Goal: Information Seeking & Learning: Learn about a topic

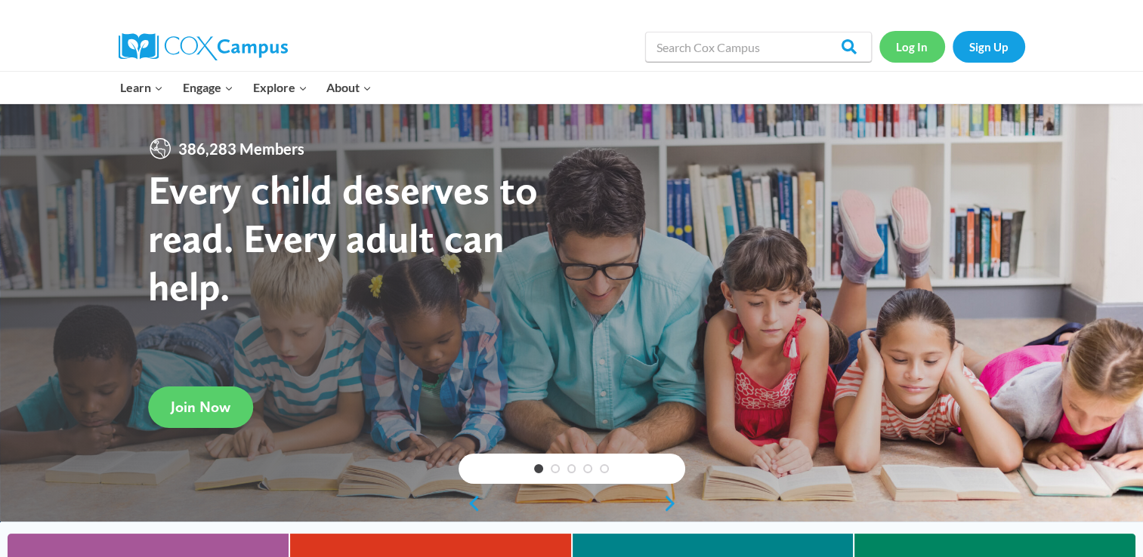
click at [913, 50] on link "Log In" at bounding box center [912, 46] width 66 height 31
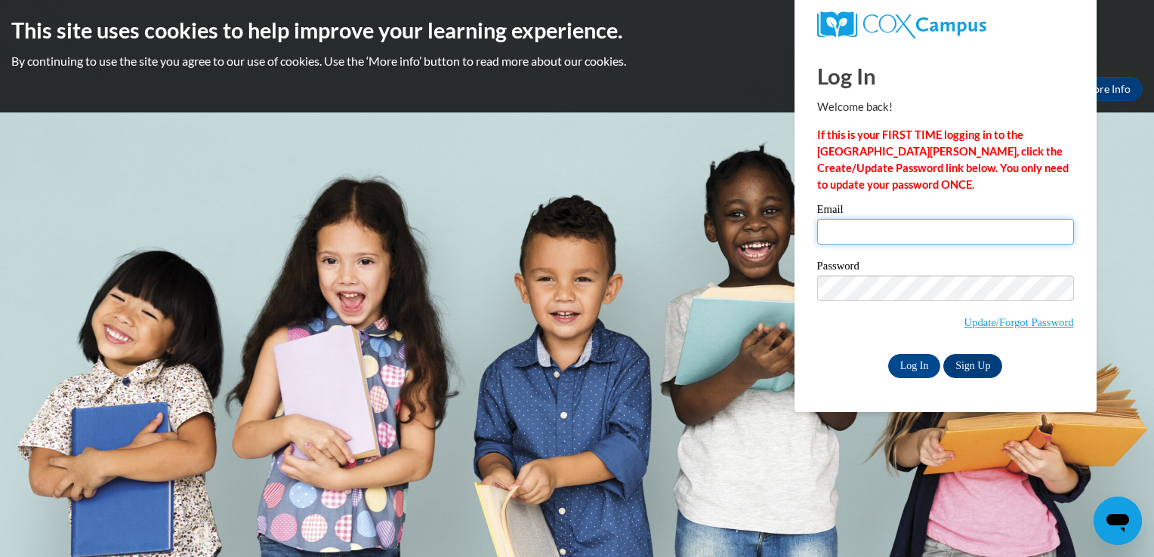
type input "mostafa.besara@charterschools.ae"
click at [815, 347] on div "Please enter your email! Please enter your password! Email mostafa.besara@chart…" at bounding box center [945, 291] width 279 height 174
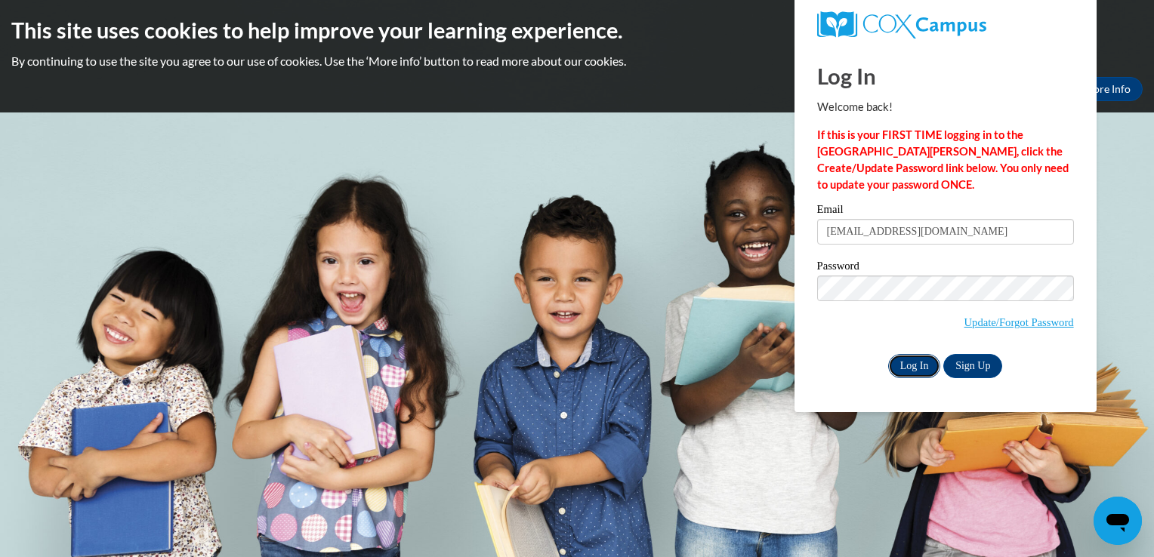
click at [908, 361] on input "Log In" at bounding box center [914, 366] width 53 height 24
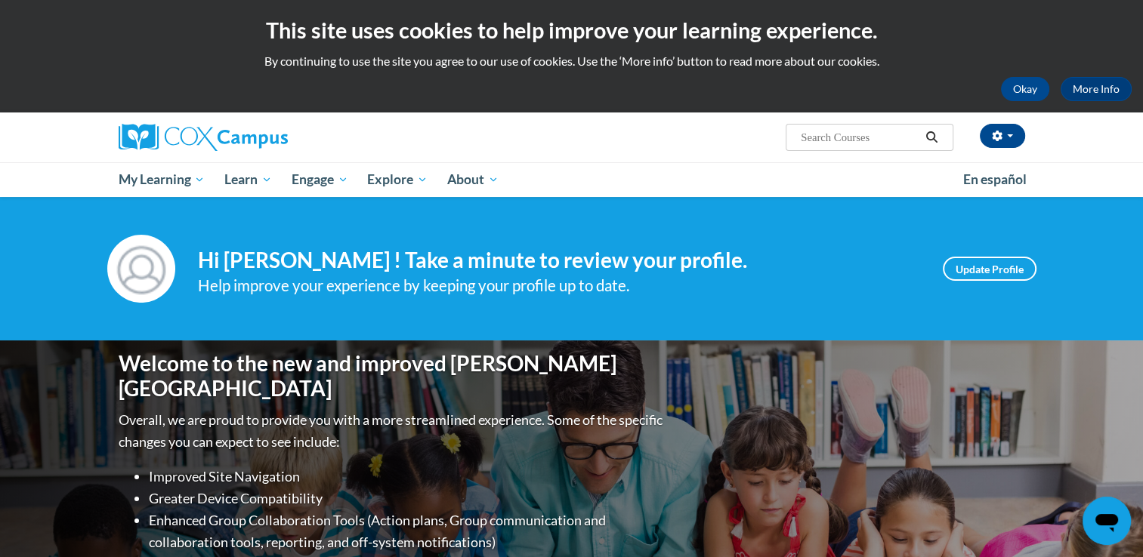
click at [852, 143] on input "Search..." at bounding box center [859, 137] width 121 height 18
type input "relationships are the heart of coaching"
click at [932, 136] on icon "Search" at bounding box center [931, 136] width 14 height 11
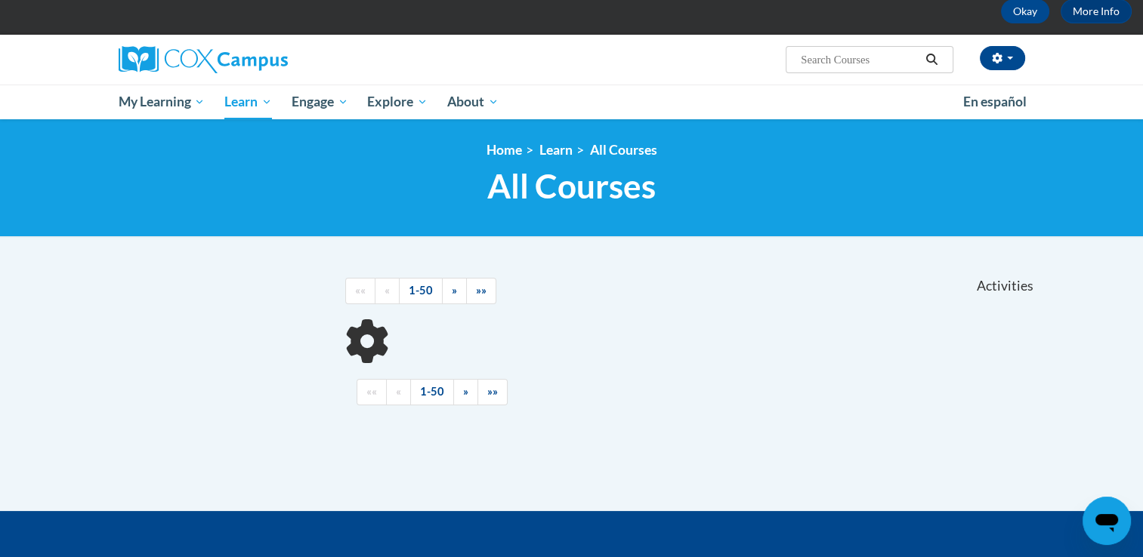
scroll to position [79, 0]
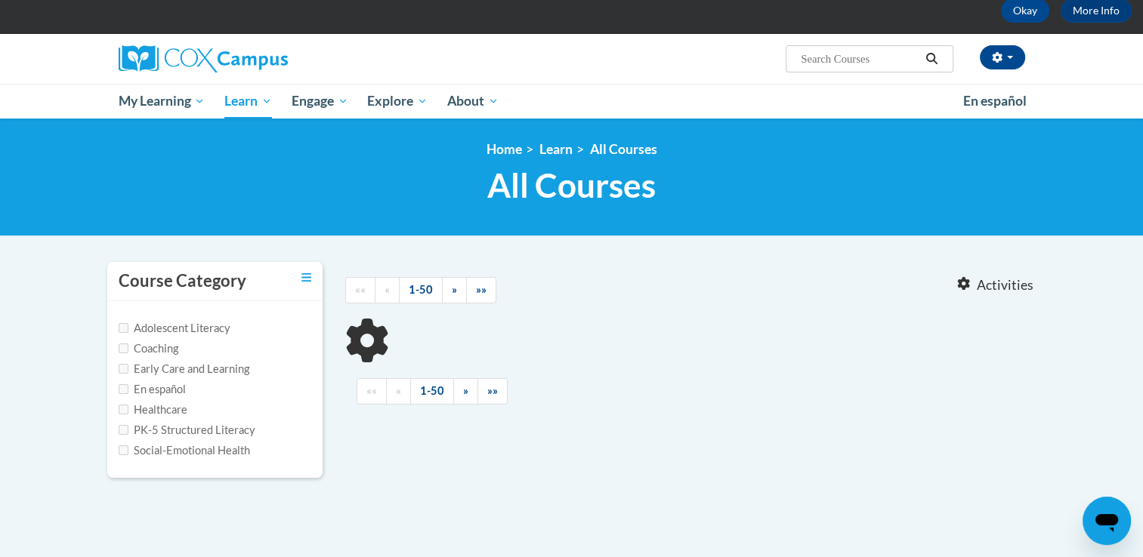
type input "relationships are the heart of coaching"
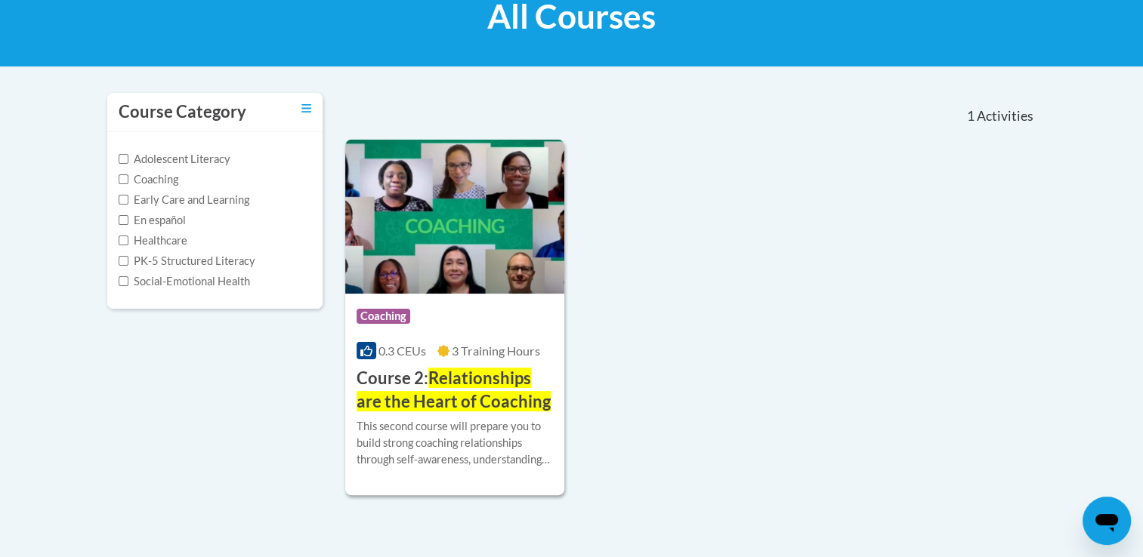
scroll to position [249, 0]
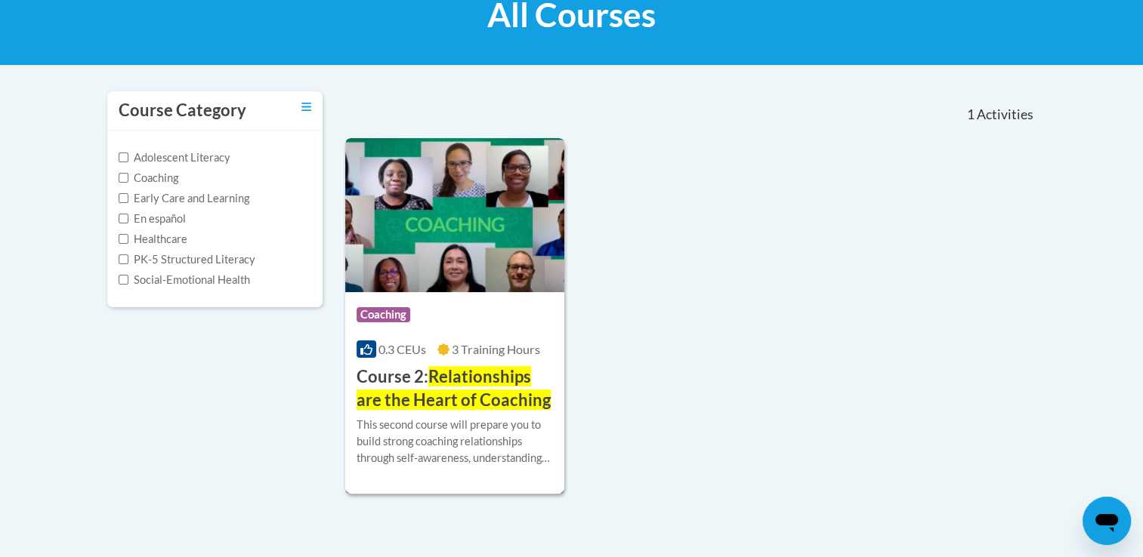
click at [388, 383] on h3 "Course 2: Relationships are the Heart of Coaching" at bounding box center [454, 389] width 197 height 47
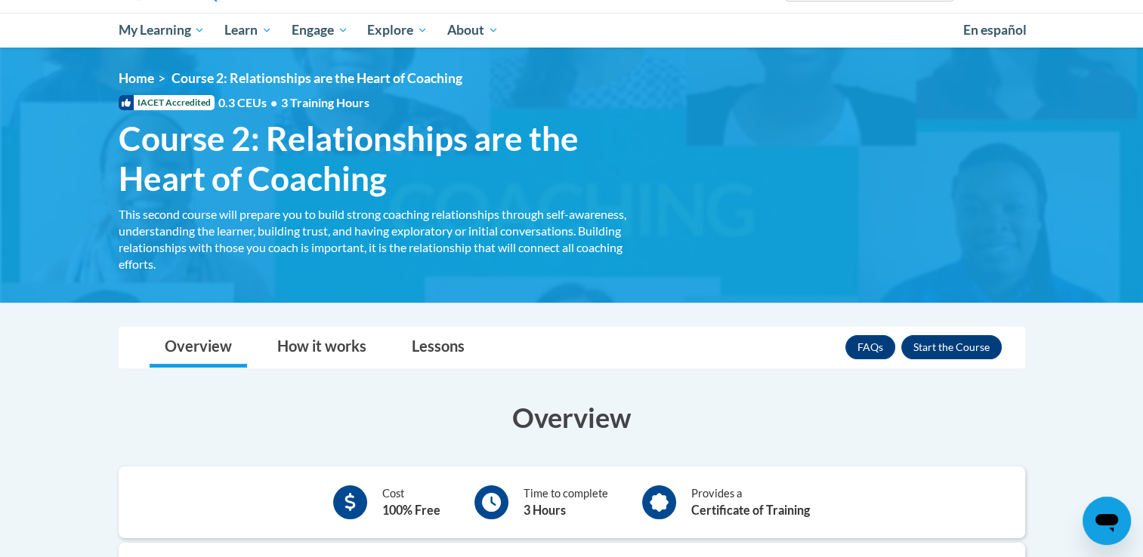
scroll to position [148, 0]
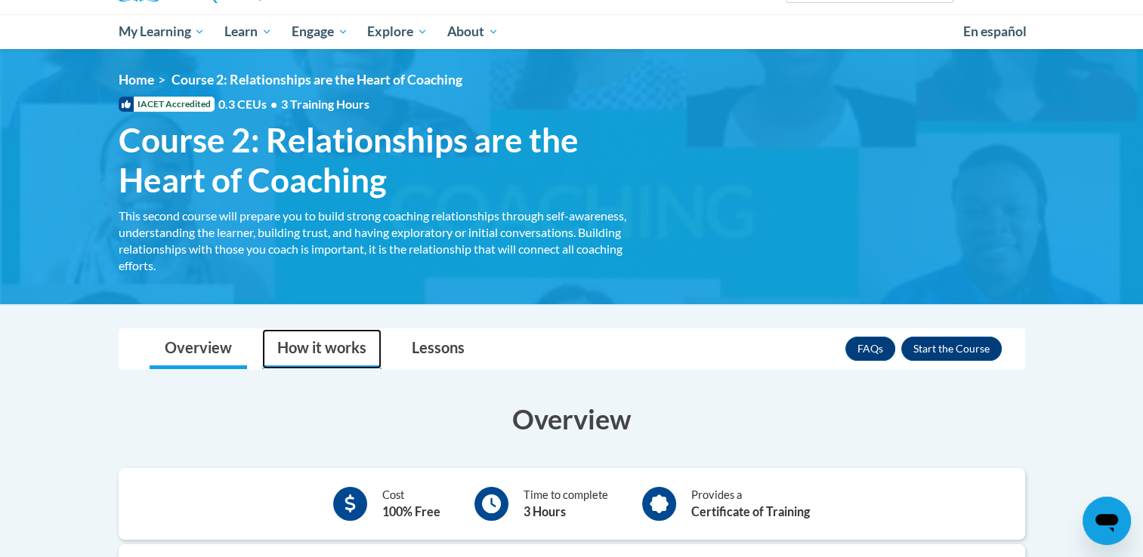
click at [380, 350] on link "How it works" at bounding box center [321, 349] width 119 height 40
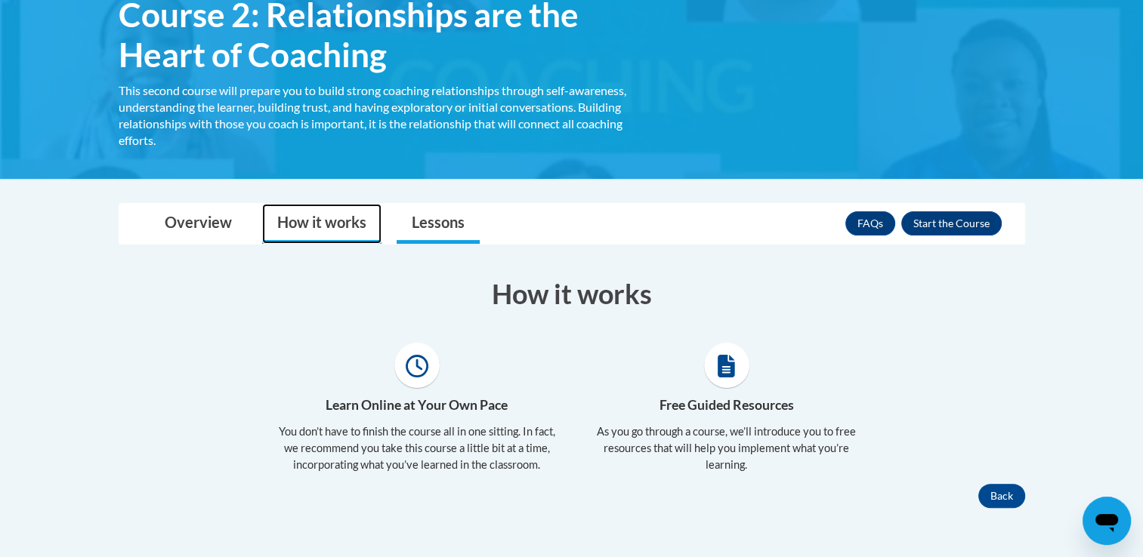
scroll to position [270, 0]
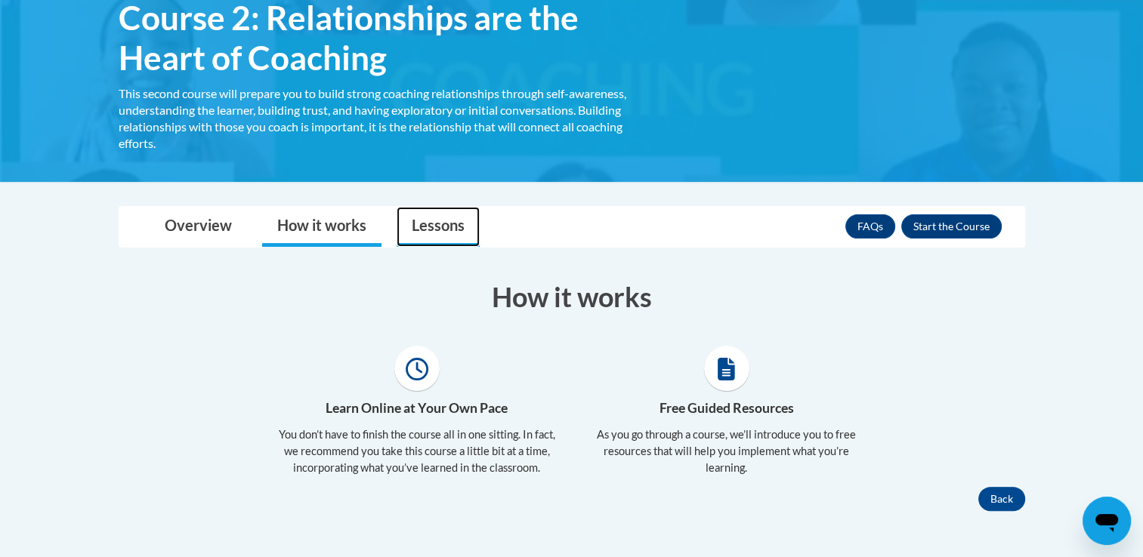
click at [440, 227] on link "Lessons" at bounding box center [437, 227] width 83 height 40
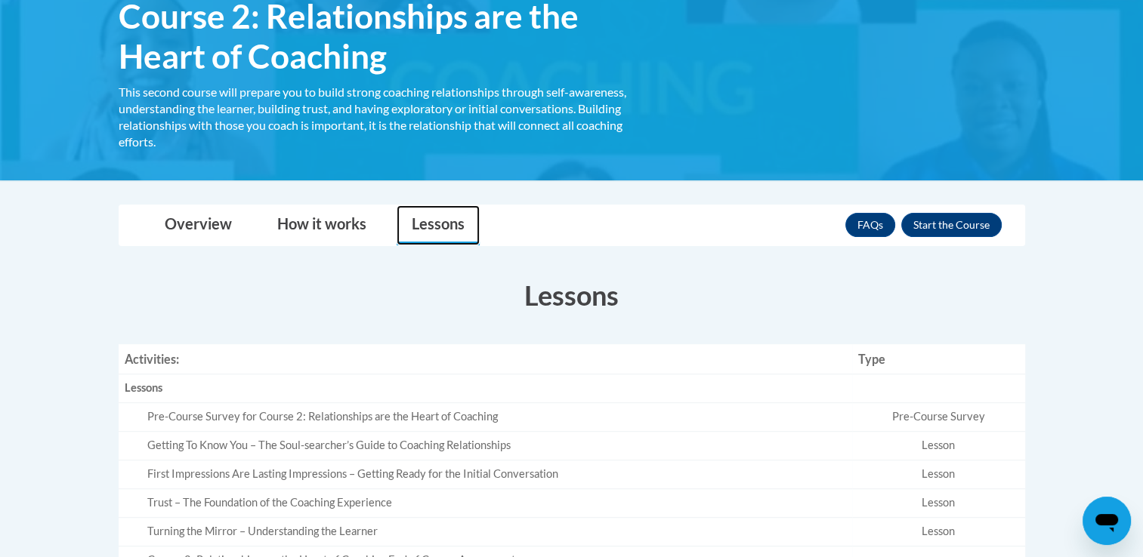
scroll to position [272, 0]
click at [955, 223] on button "Enroll" at bounding box center [951, 225] width 100 height 24
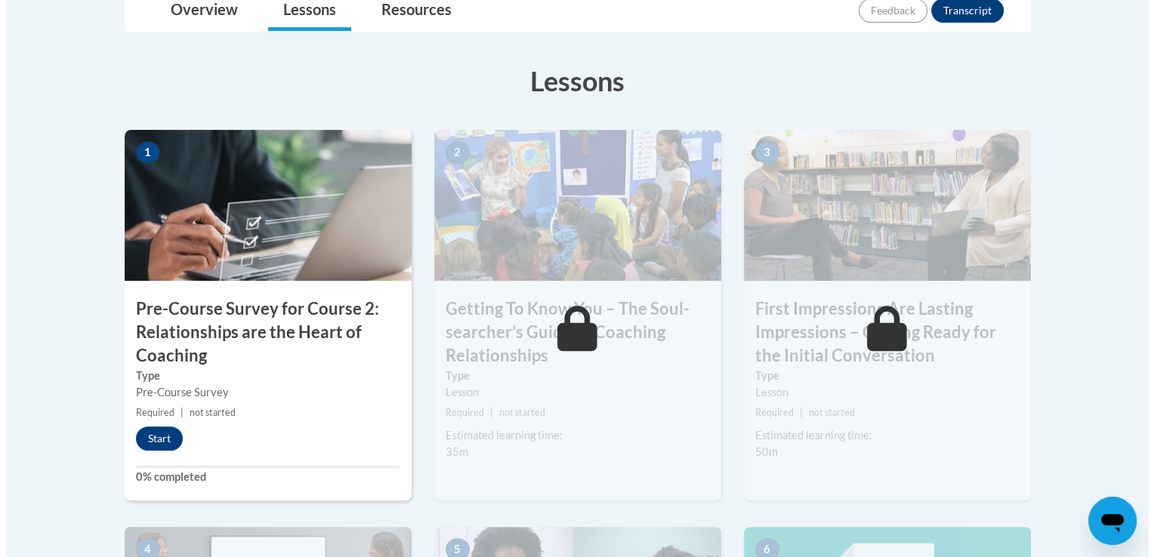
scroll to position [415, 0]
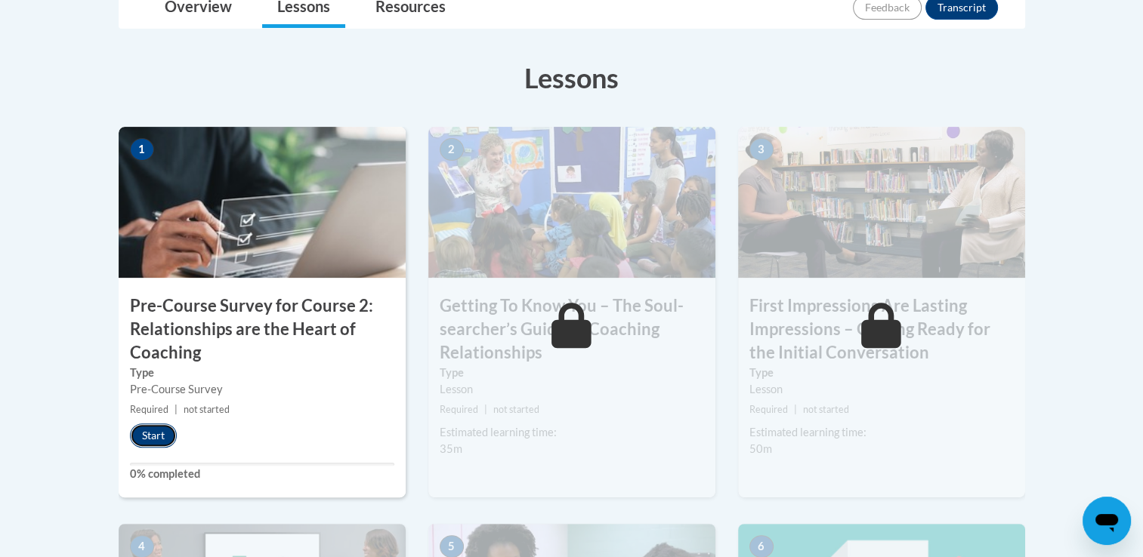
click at [144, 433] on button "Start" at bounding box center [153, 436] width 47 height 24
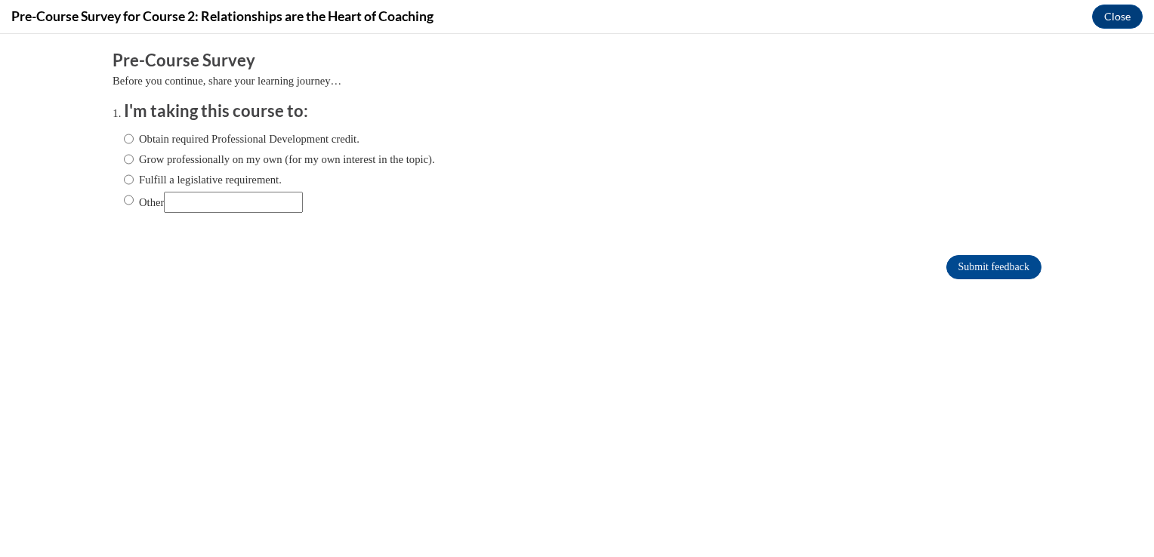
scroll to position [0, 0]
click at [124, 184] on input "Fulfill a legislative requirement." at bounding box center [129, 179] width 10 height 17
radio input "true"
click at [124, 204] on input "Other" at bounding box center [129, 200] width 10 height 17
radio input "true"
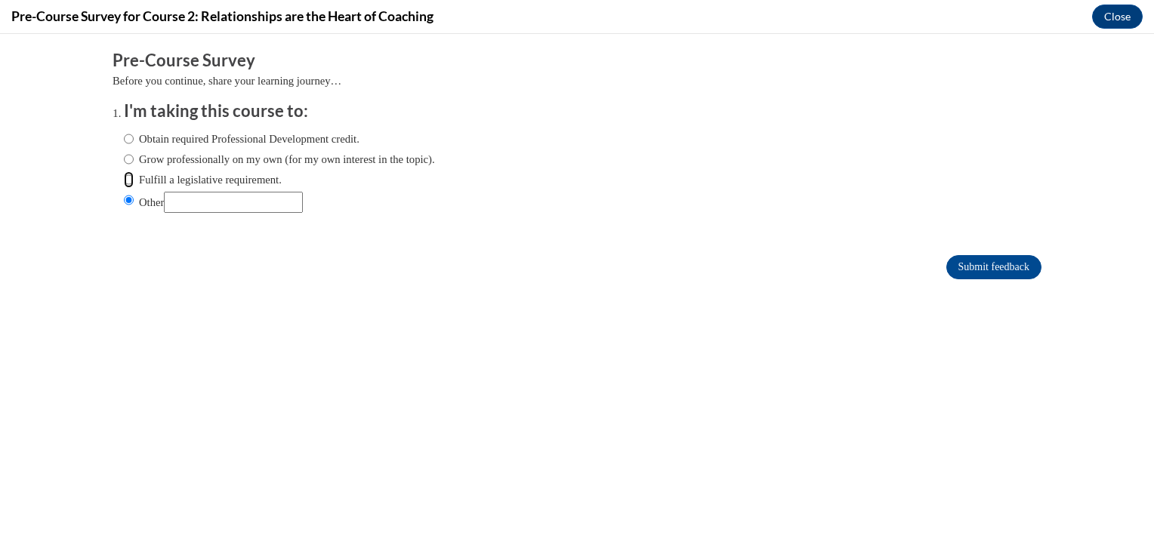
click at [124, 183] on input "Fulfill a legislative requirement." at bounding box center [129, 179] width 10 height 17
radio input "true"
click at [124, 199] on input "Other" at bounding box center [129, 200] width 10 height 17
radio input "true"
click at [199, 201] on input "Other" at bounding box center [233, 202] width 139 height 21
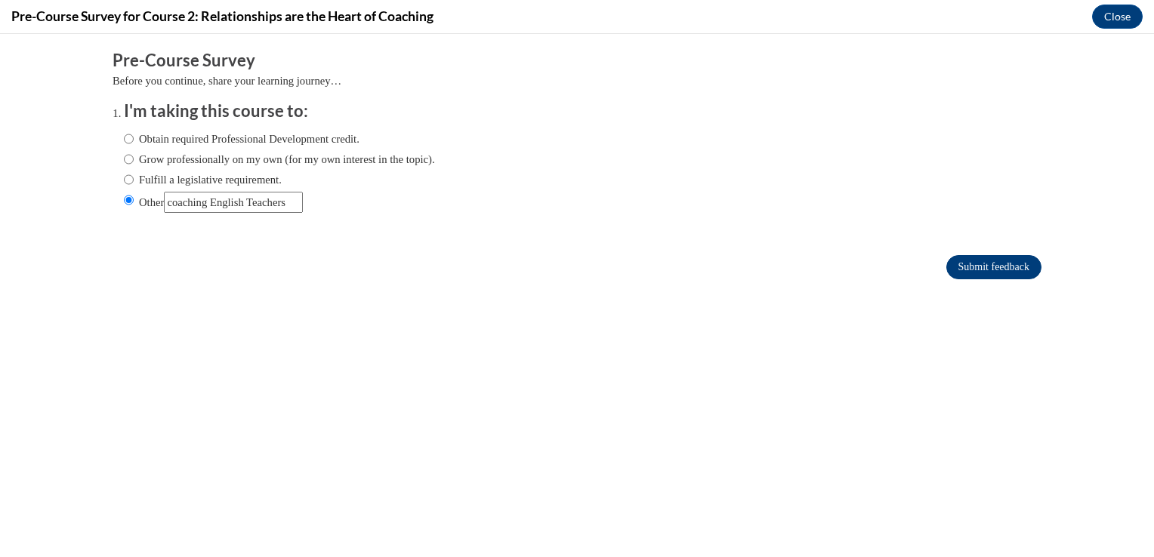
type input "coaching English Teachers"
click at [993, 264] on input "Submit feedback" at bounding box center [993, 267] width 95 height 24
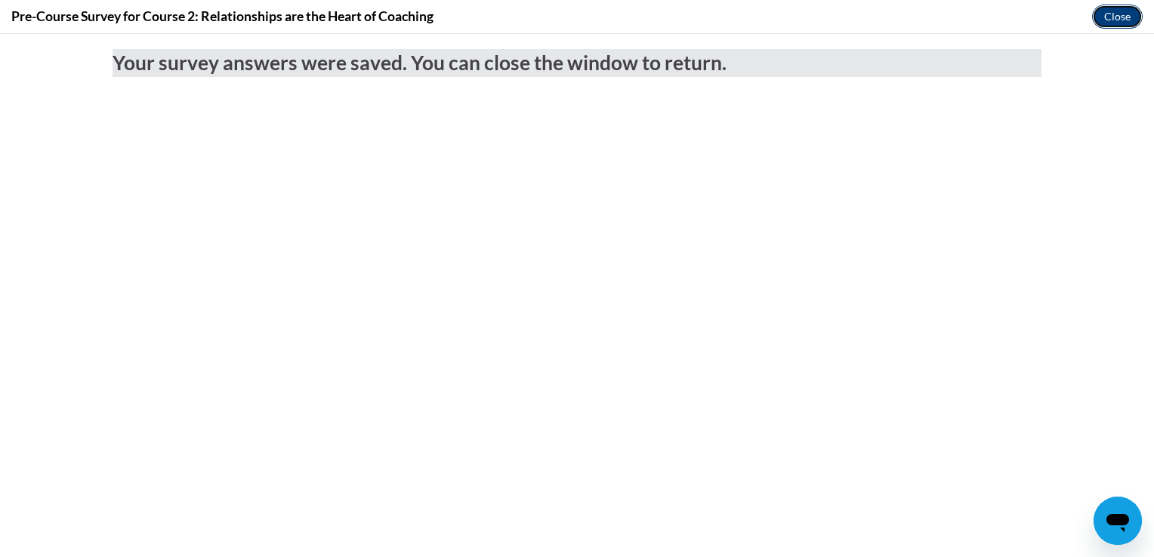
click at [1121, 17] on button "Close" at bounding box center [1117, 17] width 51 height 24
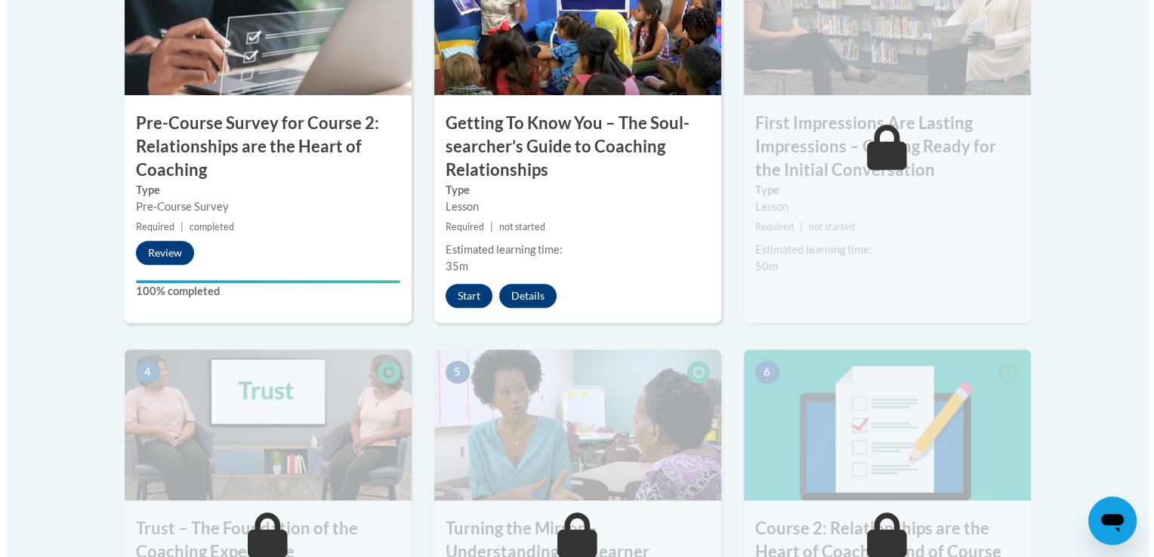
scroll to position [598, 0]
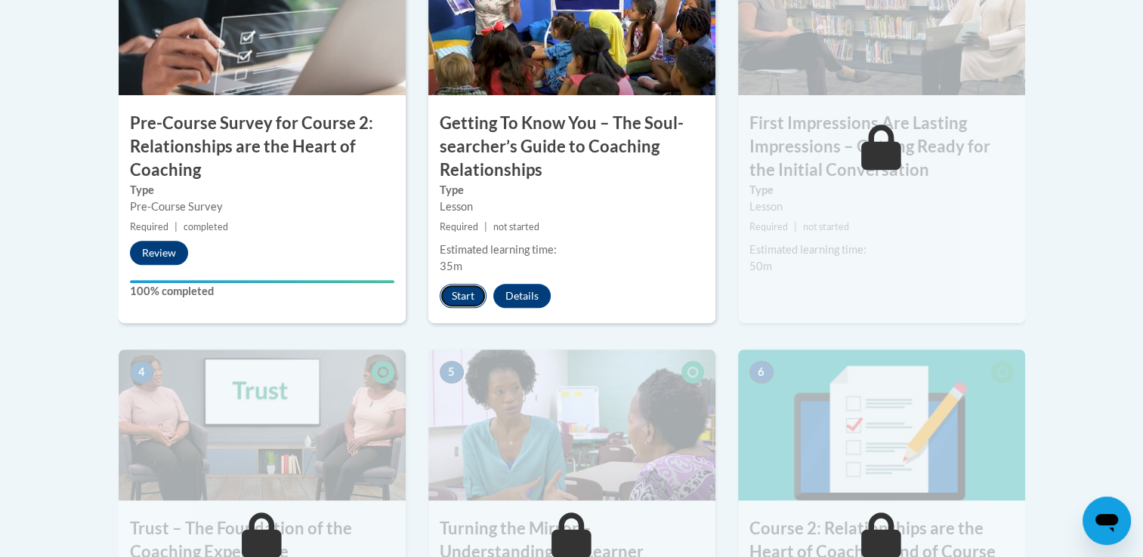
click at [465, 306] on button "Start" at bounding box center [463, 296] width 47 height 24
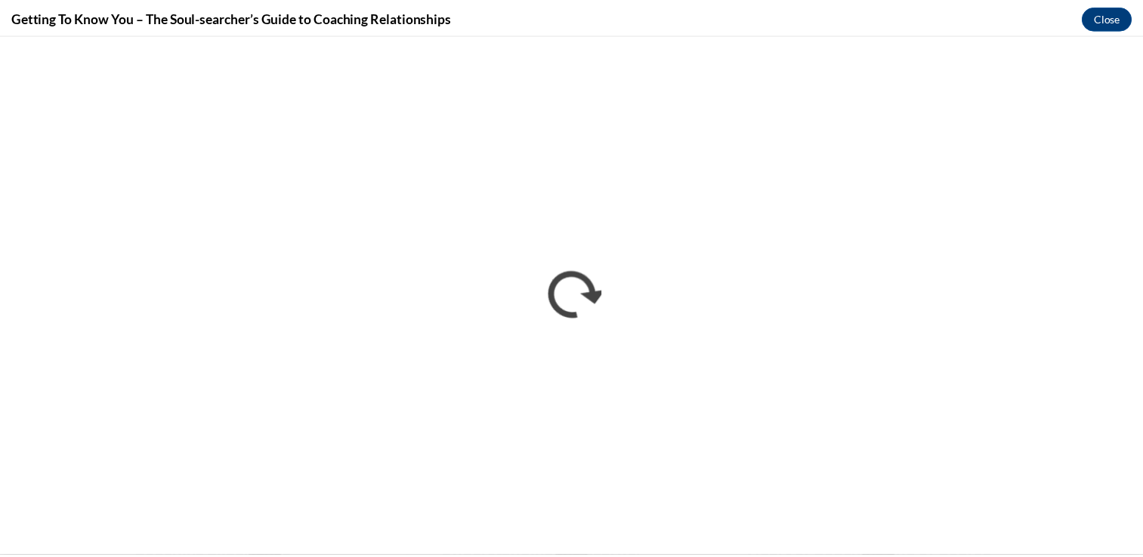
scroll to position [0, 0]
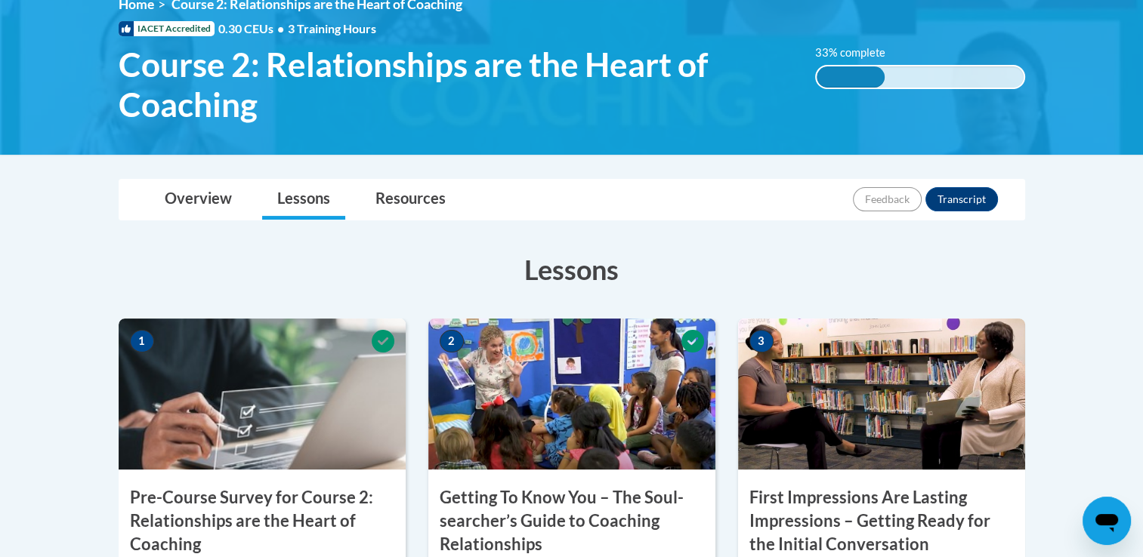
scroll to position [196, 0]
